Goal: Information Seeking & Learning: Learn about a topic

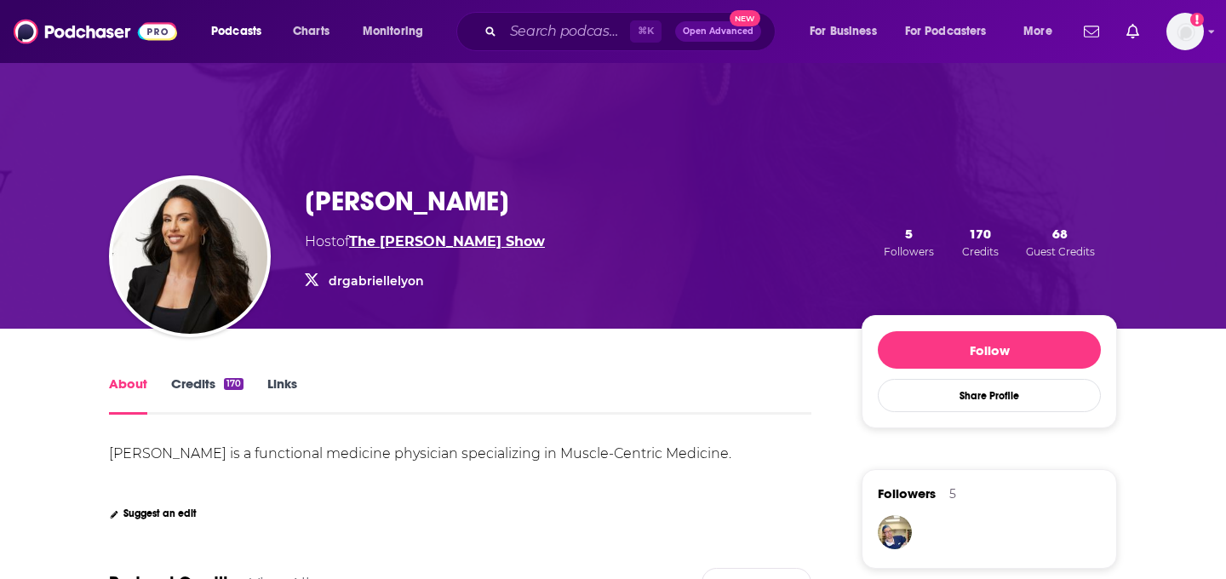
click at [408, 238] on link "The [PERSON_NAME] Show" at bounding box center [447, 241] width 196 height 16
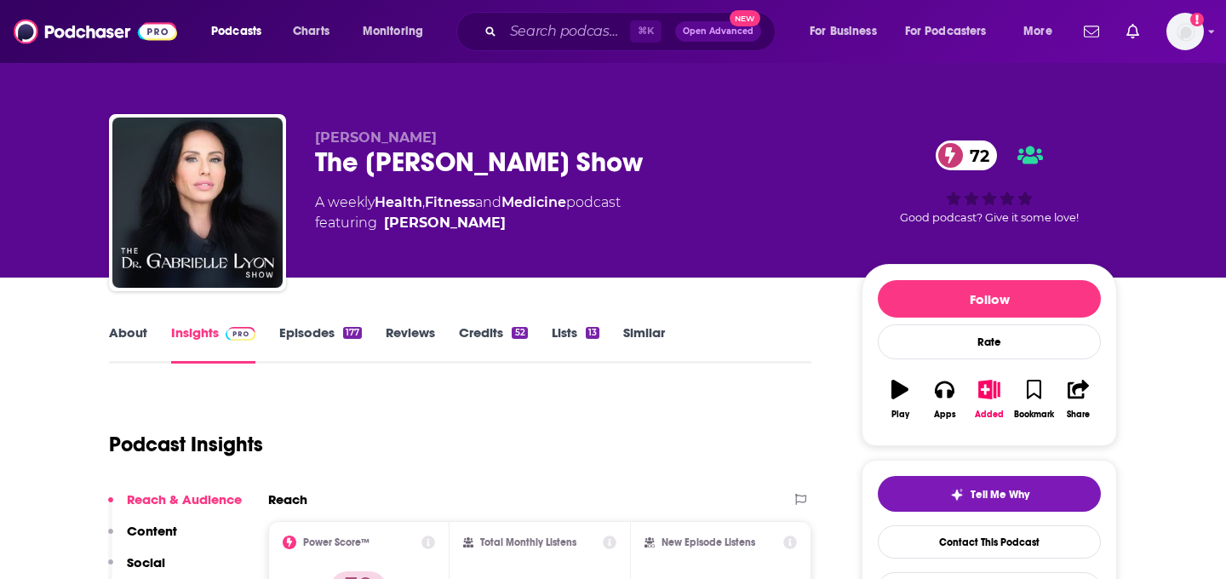
drag, startPoint x: 667, startPoint y: 169, endPoint x: 294, endPoint y: 161, distance: 373.1
click at [294, 163] on div "[PERSON_NAME] The [PERSON_NAME] Show 72 A weekly Health , Fitness and Medicine …" at bounding box center [613, 206] width 1008 height 184
copy h2 "The [PERSON_NAME] Show"
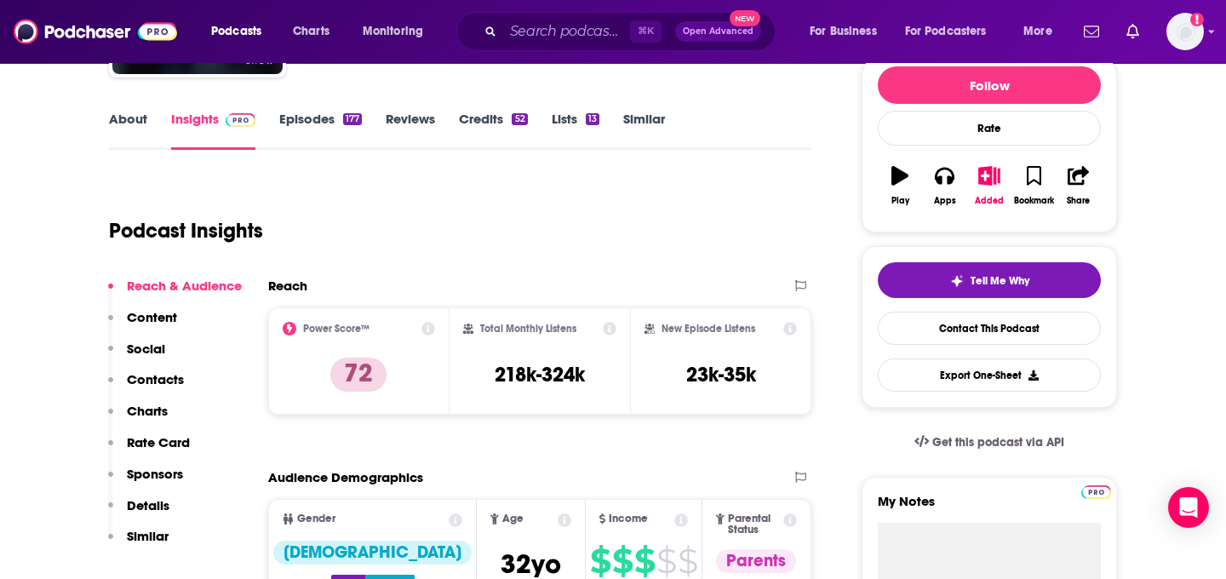
scroll to position [229, 0]
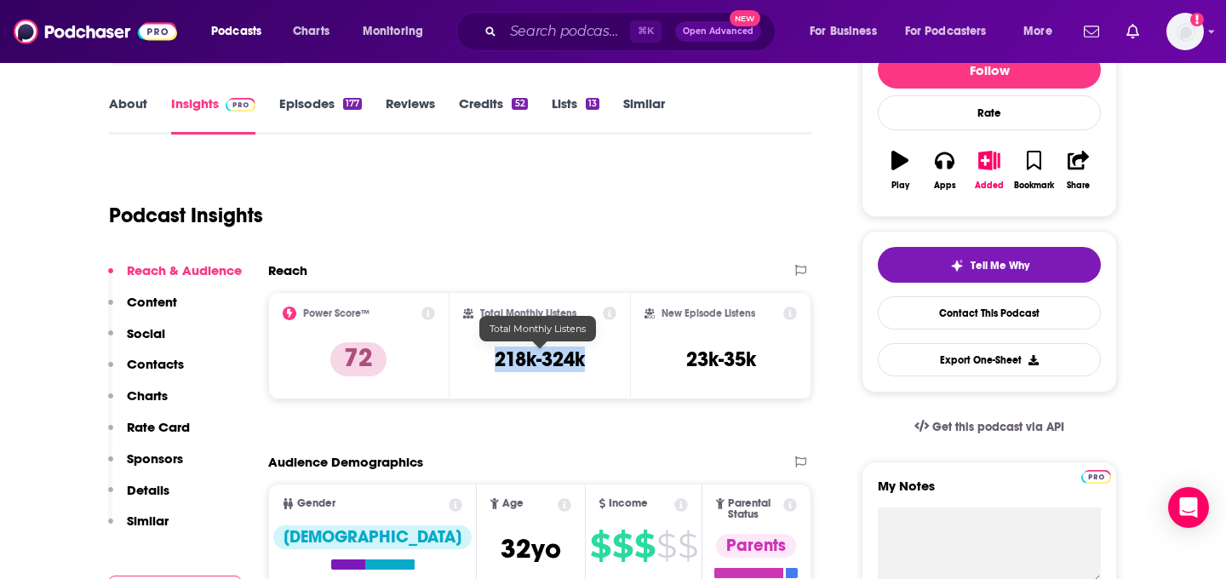
drag, startPoint x: 593, startPoint y: 349, endPoint x: 479, endPoint y: 349, distance: 114.1
click at [479, 349] on div "Total Monthly Listens 218k-324k" at bounding box center [540, 346] width 154 height 78
copy h3 "218k-324k"
